Goal: Transaction & Acquisition: Purchase product/service

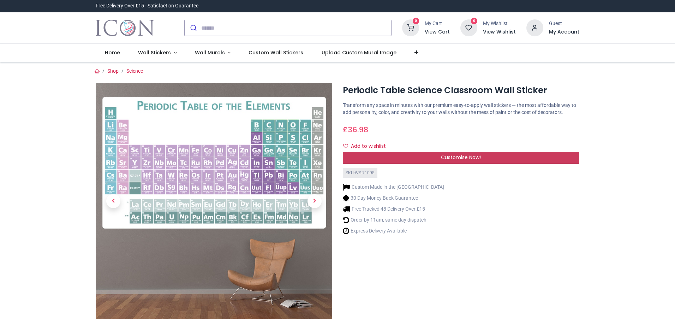
click at [479, 159] on span "Customise Now!" at bounding box center [461, 157] width 40 height 7
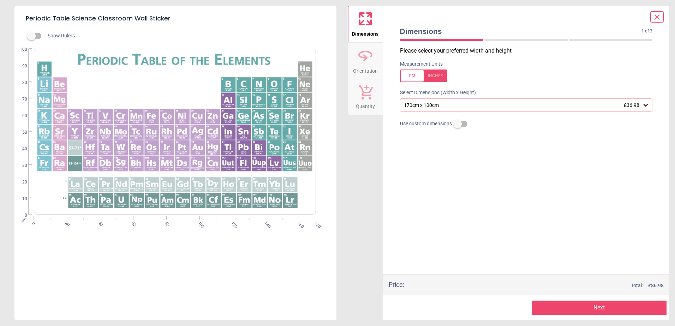
click at [645, 106] on icon at bounding box center [646, 105] width 4 height 2
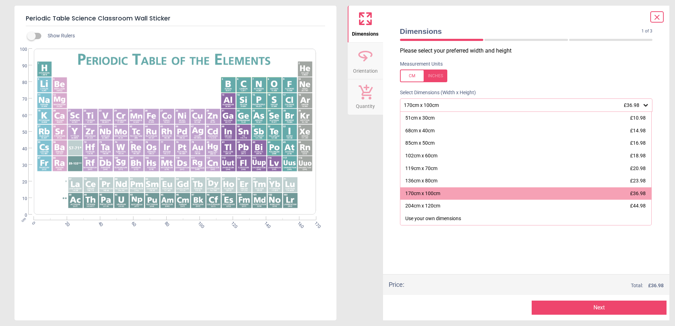
click at [649, 106] on icon at bounding box center [646, 105] width 7 height 7
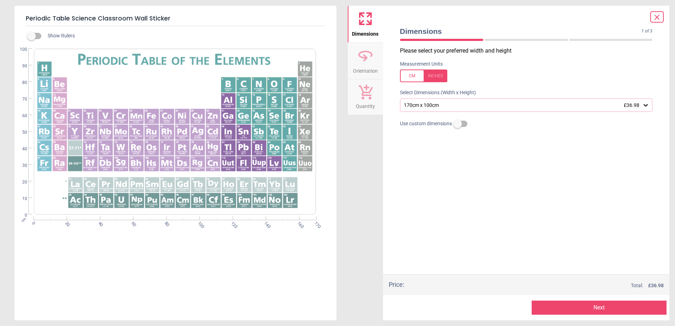
click at [648, 107] on icon at bounding box center [646, 105] width 7 height 7
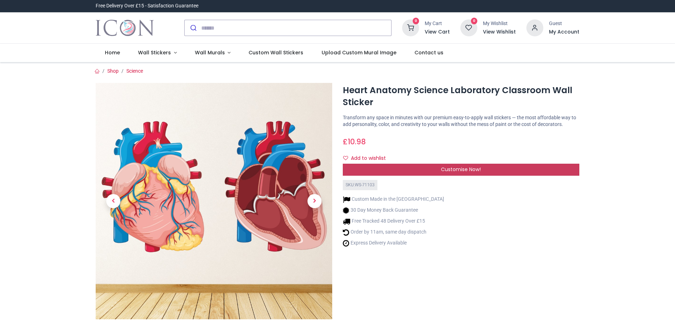
click at [480, 170] on span "Customise Now!" at bounding box center [461, 169] width 40 height 7
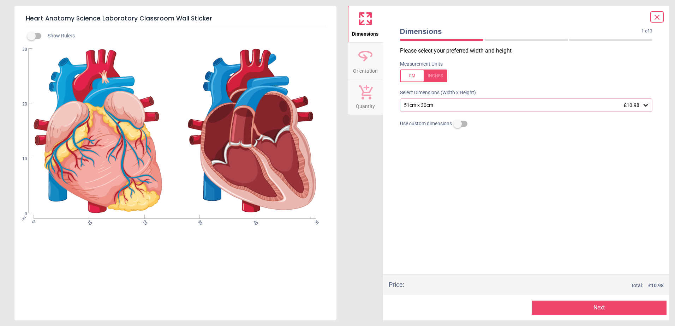
click at [208, 269] on div "Show Rulers cm 0 10 20 30 40 51 0 10 20 30" at bounding box center [175, 173] width 322 height 295
click at [648, 106] on icon at bounding box center [646, 105] width 4 height 2
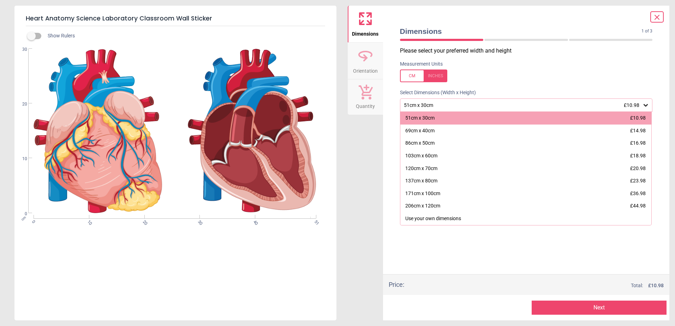
click at [149, 256] on div "Show Rulers cm 0 10 20 30 40 51 0 10 20 30" at bounding box center [175, 173] width 322 height 295
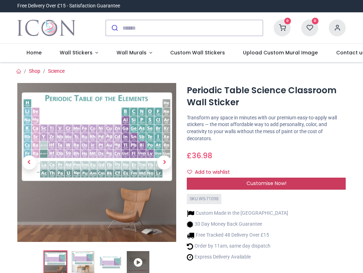
click at [284, 184] on span "Customise Now!" at bounding box center [267, 183] width 40 height 7
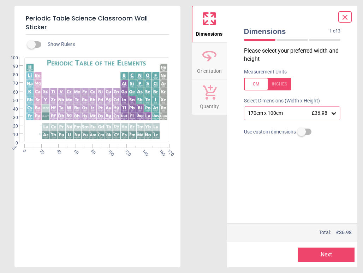
click at [335, 115] on icon at bounding box center [333, 113] width 7 height 7
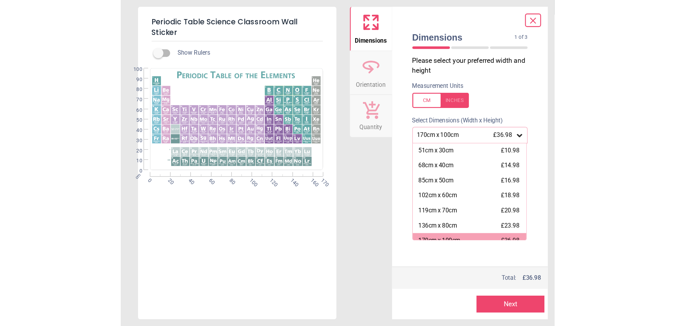
scroll to position [7, 0]
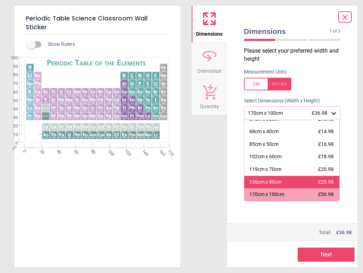
click at [298, 183] on div "136cm x 80cm £23.98" at bounding box center [291, 182] width 95 height 13
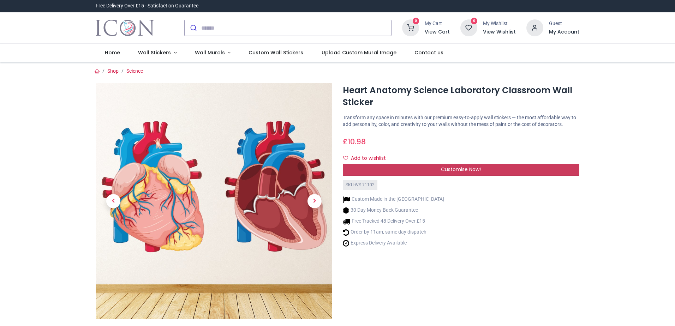
click at [469, 169] on span "Customise Now!" at bounding box center [461, 169] width 40 height 7
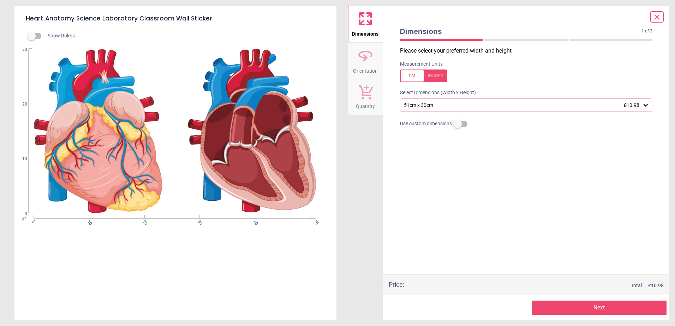
click at [646, 105] on icon at bounding box center [646, 105] width 7 height 7
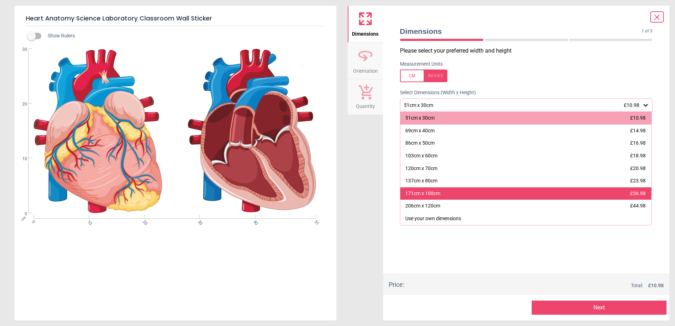
click at [459, 194] on div "171cm x 100cm £36.98" at bounding box center [527, 194] width 252 height 13
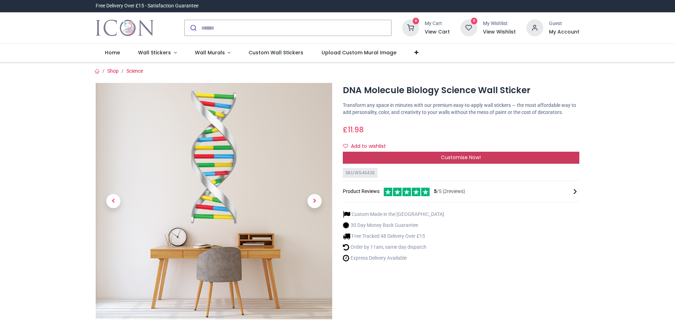
click at [445, 158] on span "Customise Now!" at bounding box center [461, 157] width 40 height 7
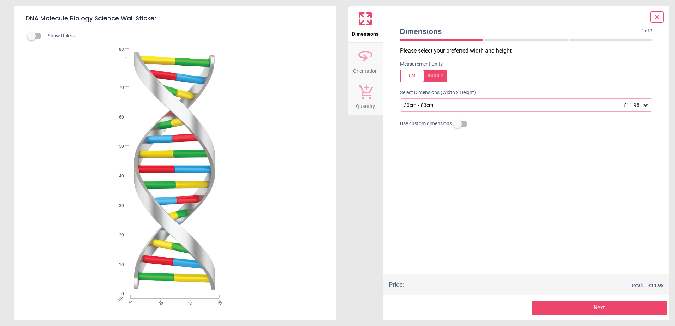
click at [646, 105] on icon at bounding box center [646, 105] width 7 height 7
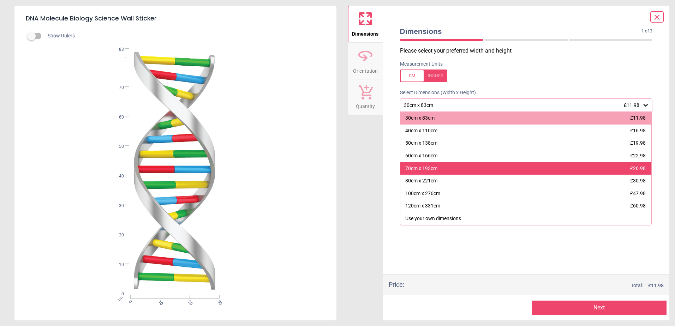
click at [455, 168] on div "70cm x 193cm £26.98" at bounding box center [527, 169] width 252 height 13
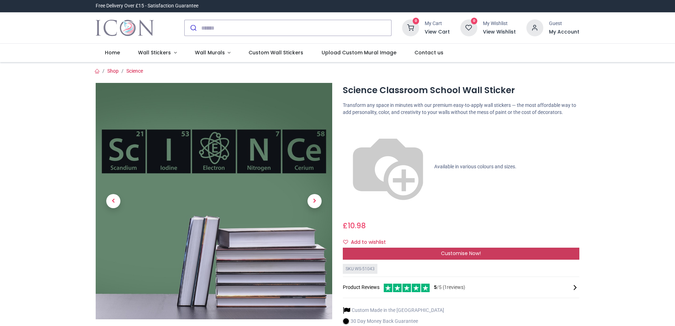
click at [547, 248] on div "Customise Now!" at bounding box center [461, 254] width 237 height 12
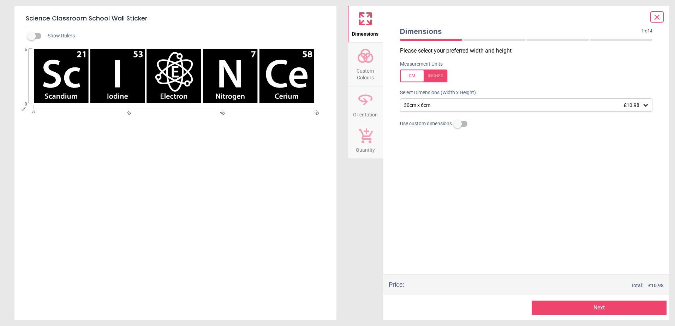
click at [647, 105] on icon at bounding box center [646, 105] width 7 height 7
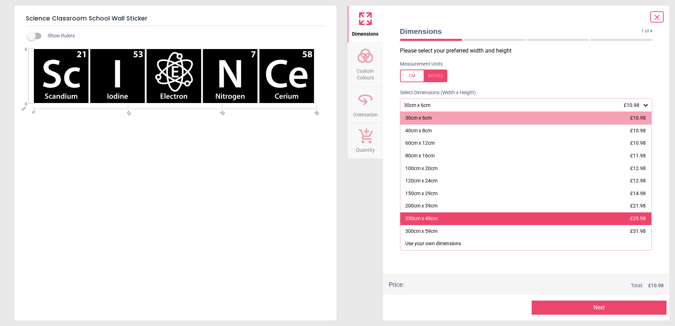
click at [438, 217] on div "250cm x 49cm £25.98" at bounding box center [527, 219] width 252 height 13
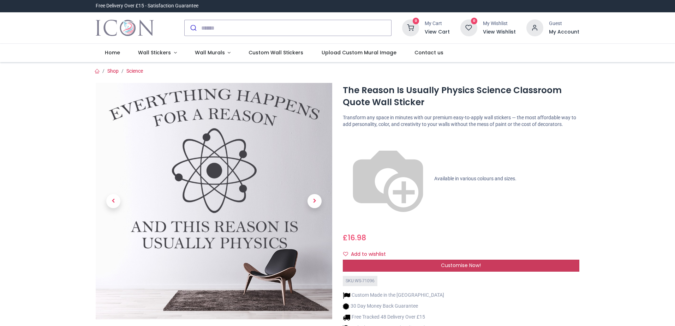
click at [455, 262] on span "Customise Now!" at bounding box center [461, 265] width 40 height 7
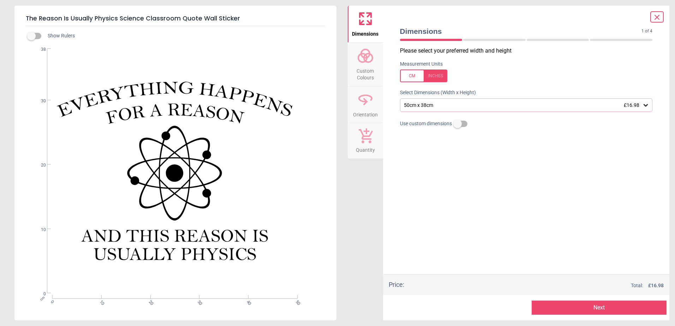
click at [548, 106] on div "50cm x 38cm £16.98" at bounding box center [523, 105] width 240 height 6
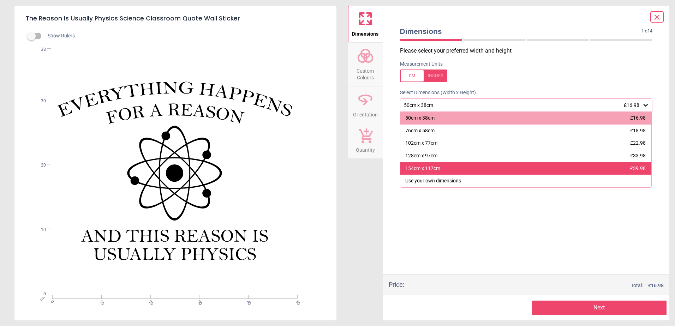
click at [457, 169] on div "154cm x 117cm £39.98" at bounding box center [527, 169] width 252 height 13
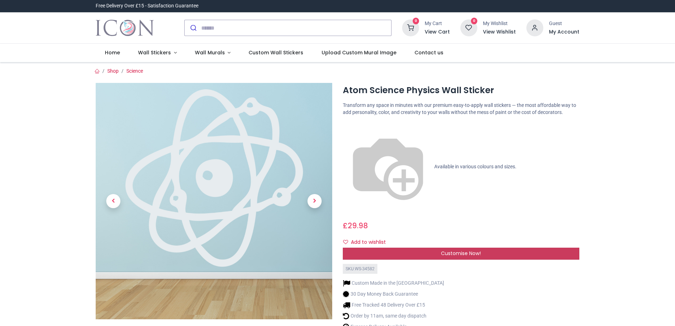
click at [440, 248] on div "Customise Now!" at bounding box center [461, 254] width 237 height 12
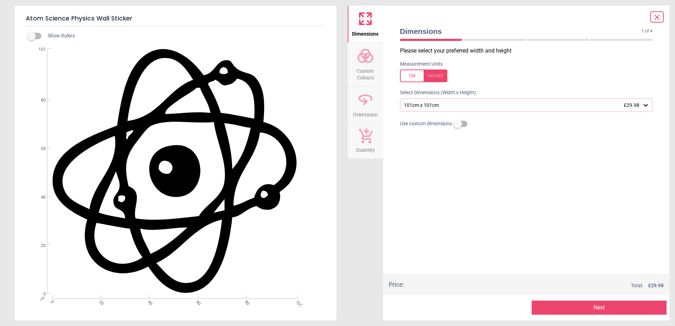
click at [644, 102] on icon at bounding box center [646, 105] width 7 height 7
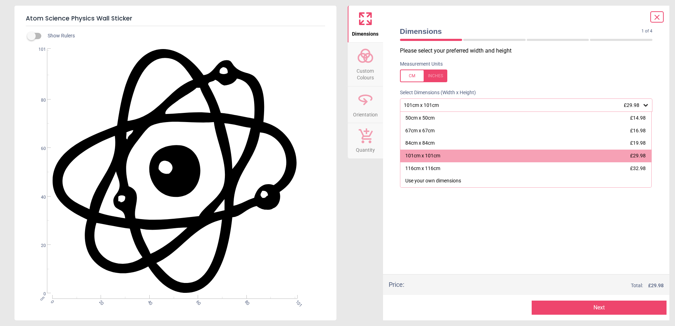
click at [645, 102] on icon at bounding box center [646, 105] width 7 height 7
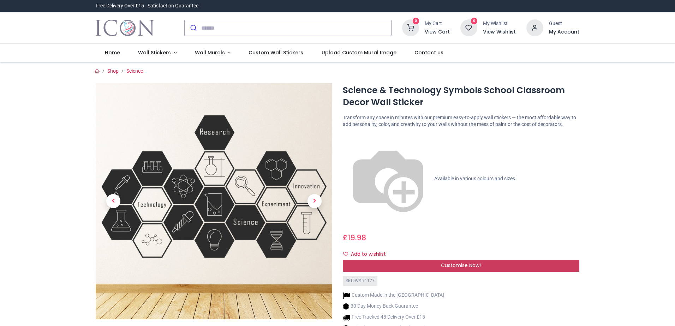
click at [482, 260] on div "Customise Now!" at bounding box center [461, 266] width 237 height 12
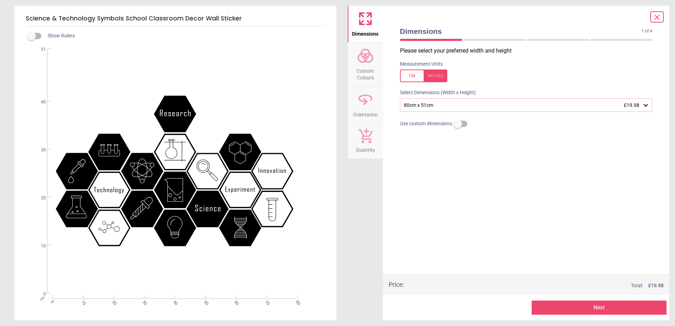
click at [644, 105] on icon at bounding box center [646, 105] width 4 height 2
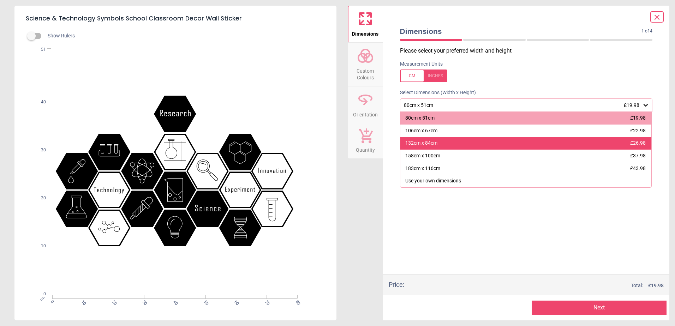
click at [444, 144] on div "132cm x 84cm £26.98" at bounding box center [527, 143] width 252 height 13
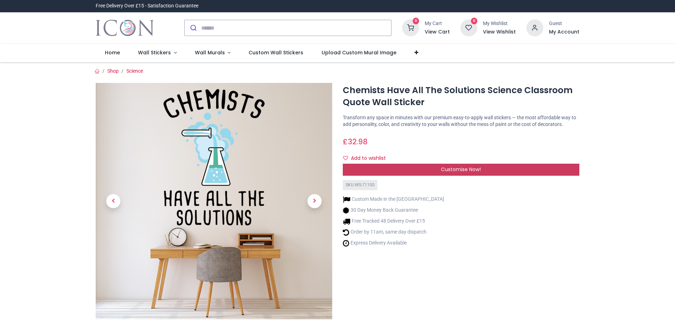
click at [363, 170] on span "Customise Now!" at bounding box center [461, 169] width 40 height 7
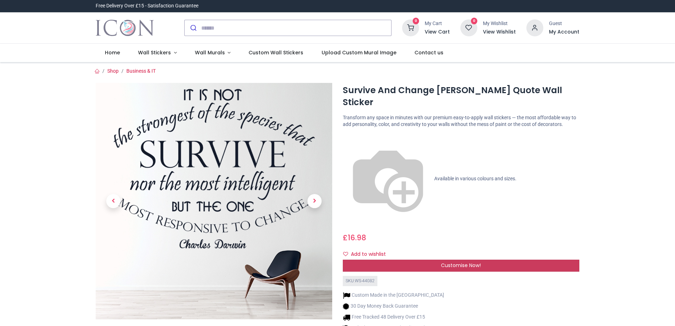
click at [474, 262] on span "Customise Now!" at bounding box center [461, 265] width 40 height 7
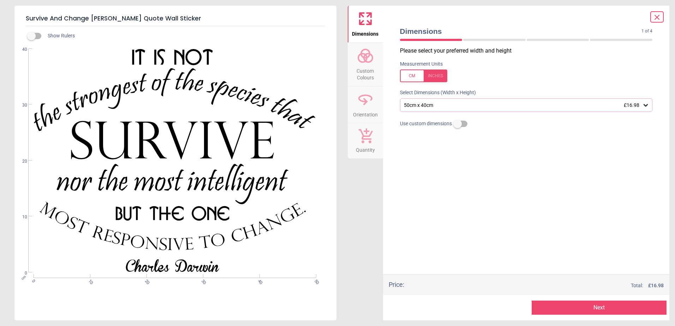
click at [619, 101] on div "50cm x 40cm £16.98" at bounding box center [526, 105] width 253 height 13
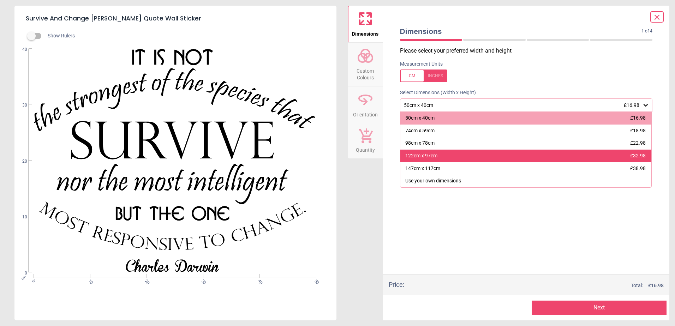
click at [476, 160] on div "122cm x 97cm £32.98" at bounding box center [527, 156] width 252 height 13
